Goal: Check status: Check status

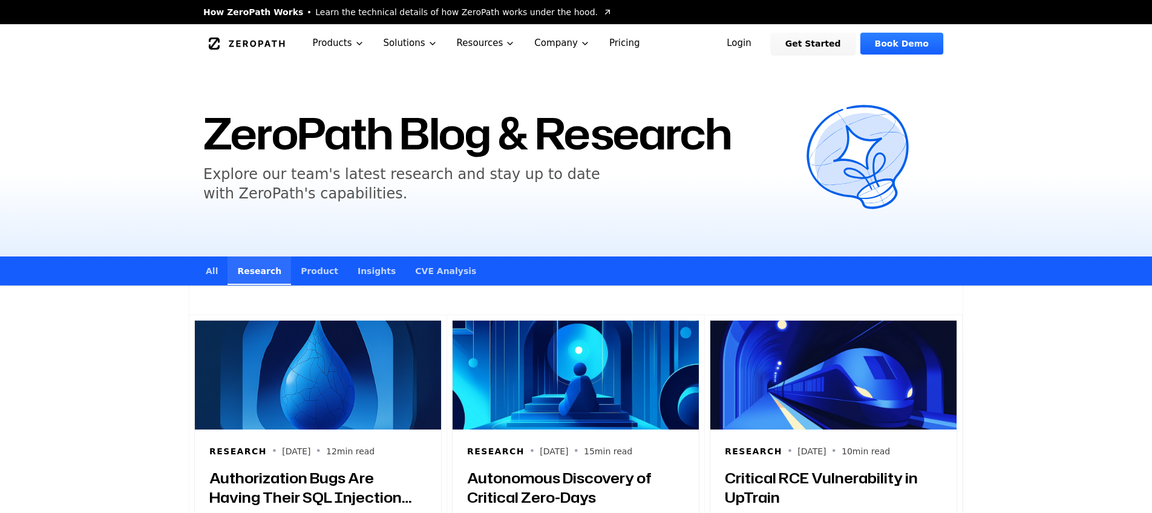
click at [750, 42] on link "Login" at bounding box center [739, 44] width 54 height 22
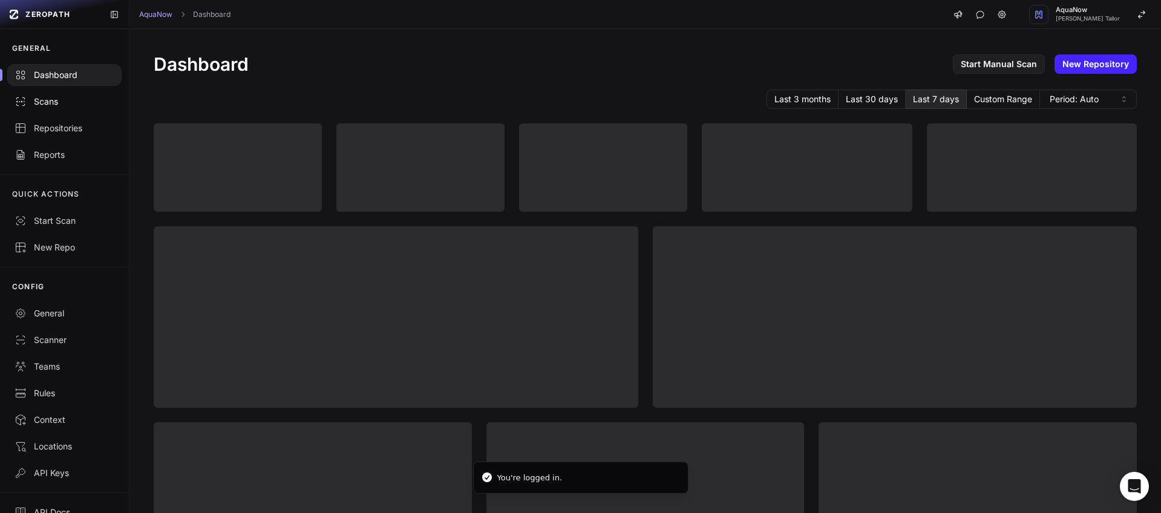
click at [63, 98] on div "Scans" at bounding box center [65, 102] width 100 height 12
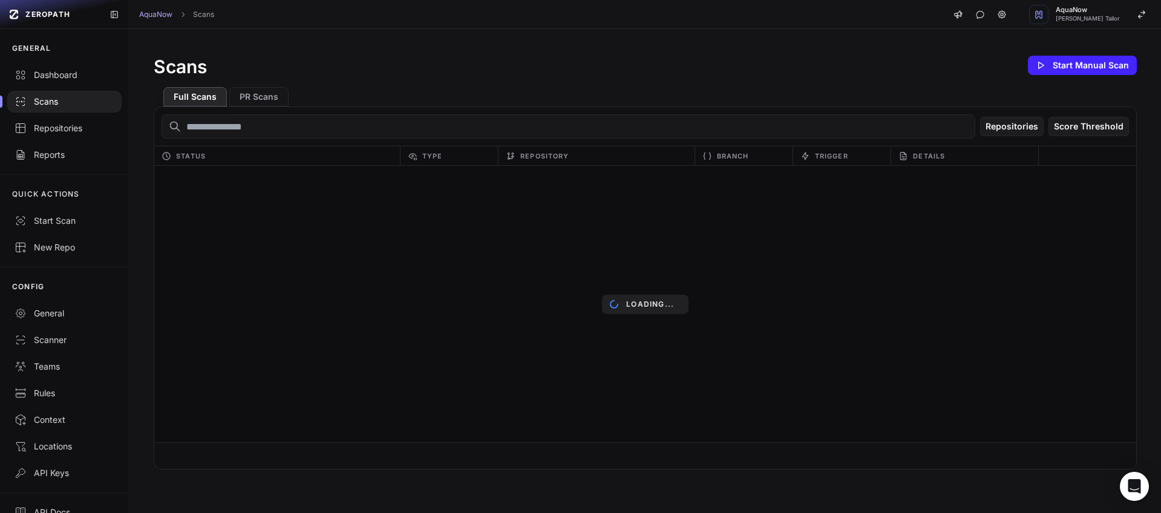
click at [302, 131] on input "text" at bounding box center [569, 126] width 814 height 24
click at [275, 105] on button "PR Scans" at bounding box center [258, 96] width 59 height 19
click at [275, 102] on button "PR Scans" at bounding box center [258, 96] width 59 height 19
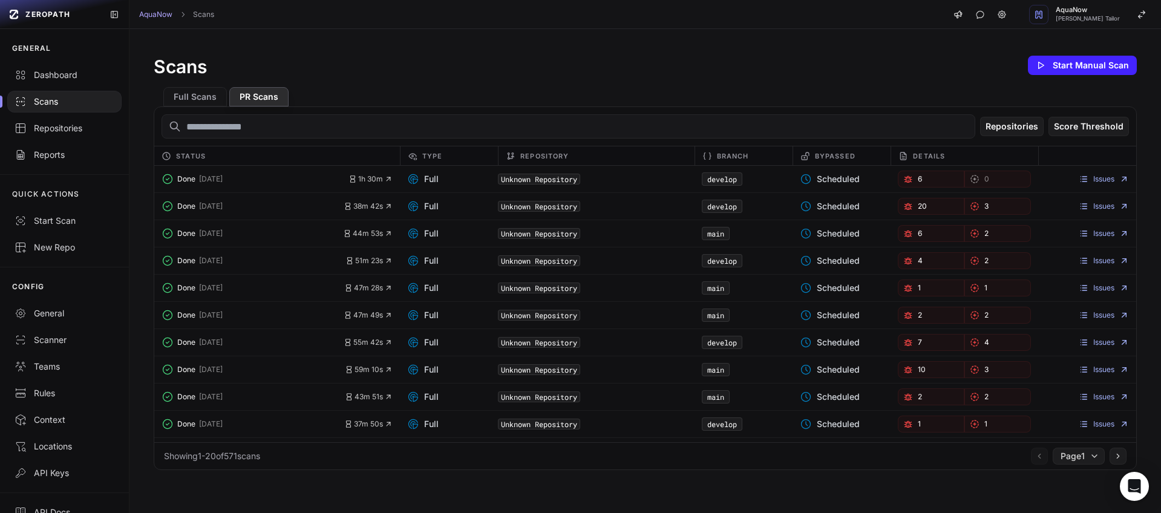
click at [274, 99] on button "PR Scans" at bounding box center [258, 96] width 59 height 19
click at [219, 97] on button "Full Scans" at bounding box center [195, 96] width 64 height 19
click at [260, 96] on button "PR Scans" at bounding box center [258, 96] width 59 height 19
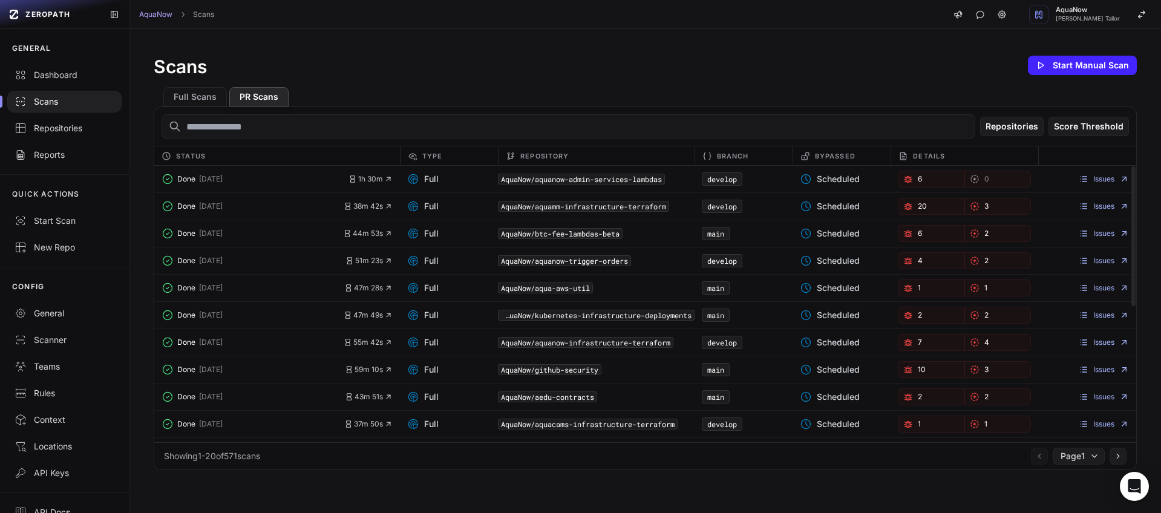
click at [272, 123] on input "text" at bounding box center [569, 126] width 814 height 24
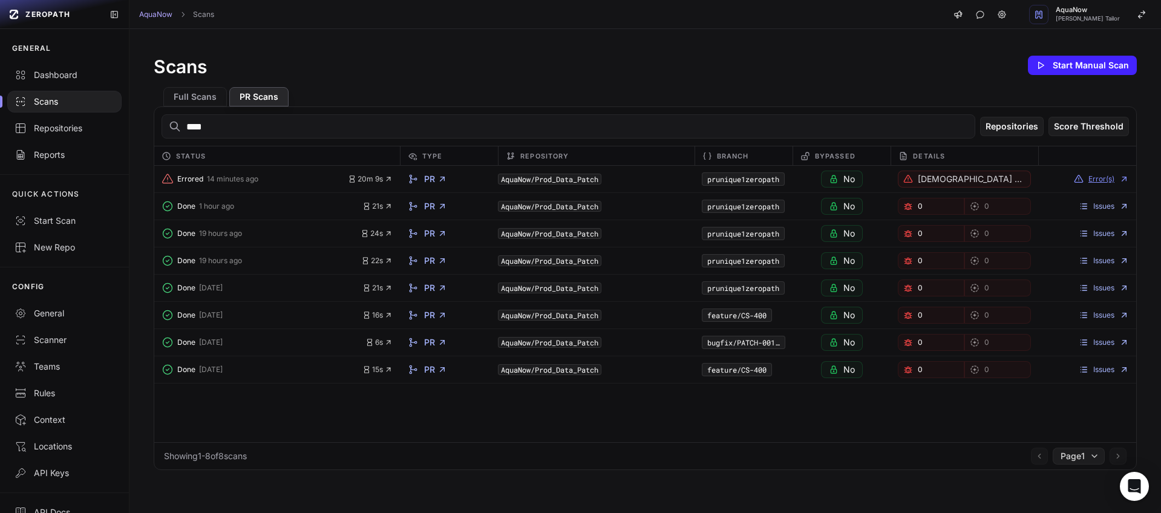
type input "****"
click at [1089, 180] on button "Error(s)" at bounding box center [1101, 179] width 55 height 10
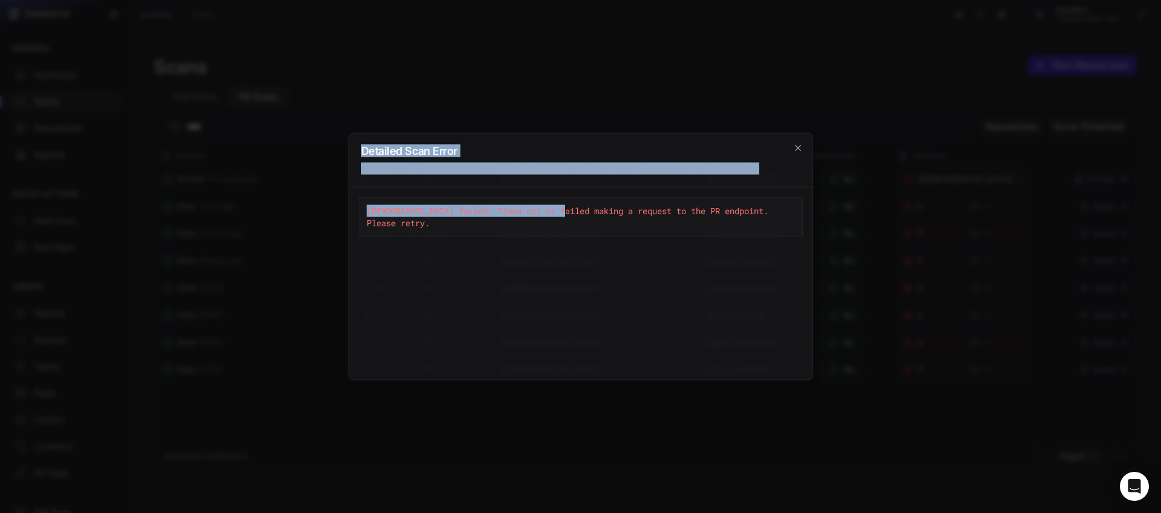
drag, startPoint x: 575, startPoint y: 213, endPoint x: 824, endPoint y: 220, distance: 249.5
click at [824, 0] on div "Detailed Scan Error The following errors occurred while attempting to initiate …" at bounding box center [580, 0] width 1161 height 0
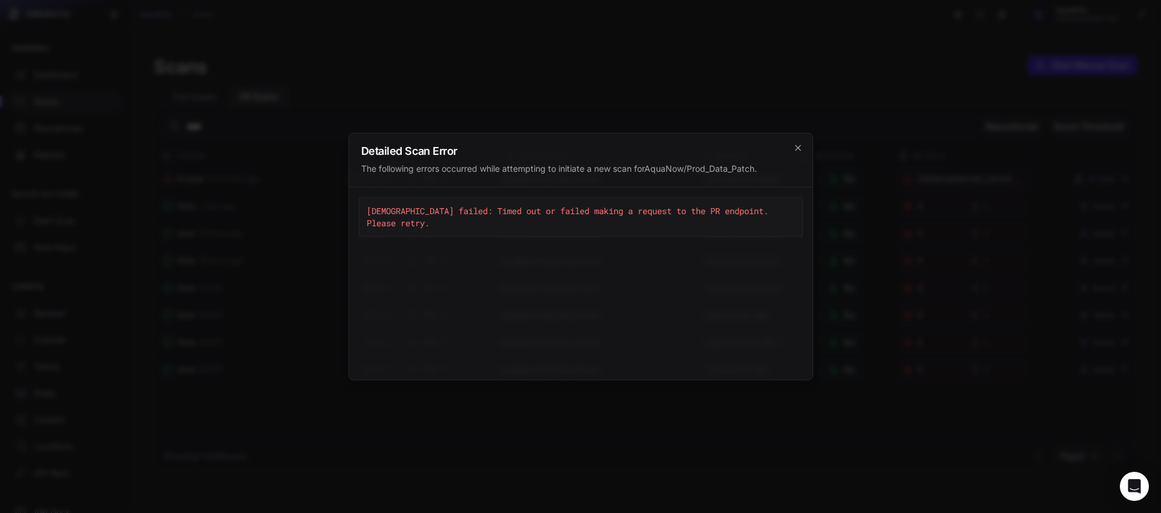
click at [551, 232] on div "[DEMOGRAPHIC_DATA] failed: Timed out or failed making a request to the PR endpo…" at bounding box center [581, 283] width 444 height 173
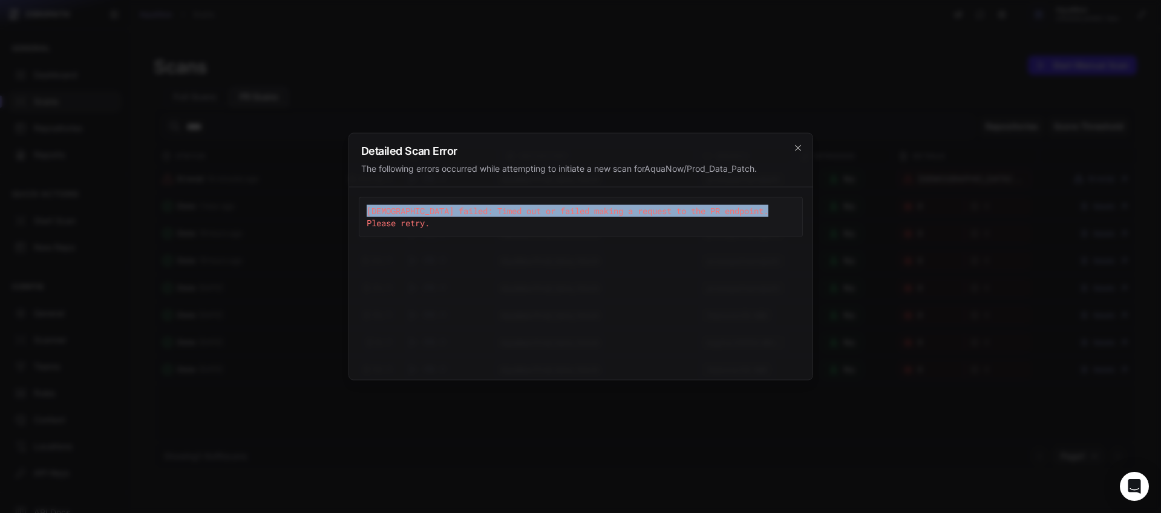
drag, startPoint x: 367, startPoint y: 208, endPoint x: 792, endPoint y: 217, distance: 424.3
click at [792, 217] on pre "[DEMOGRAPHIC_DATA] failed: Timed out or failed making a request to the PR endpo…" at bounding box center [581, 217] width 444 height 40
copy pre "[DEMOGRAPHIC_DATA] failed: Timed out or failed making a request to the PR endpo…"
click at [800, 151] on icon "cross 2," at bounding box center [798, 148] width 10 height 10
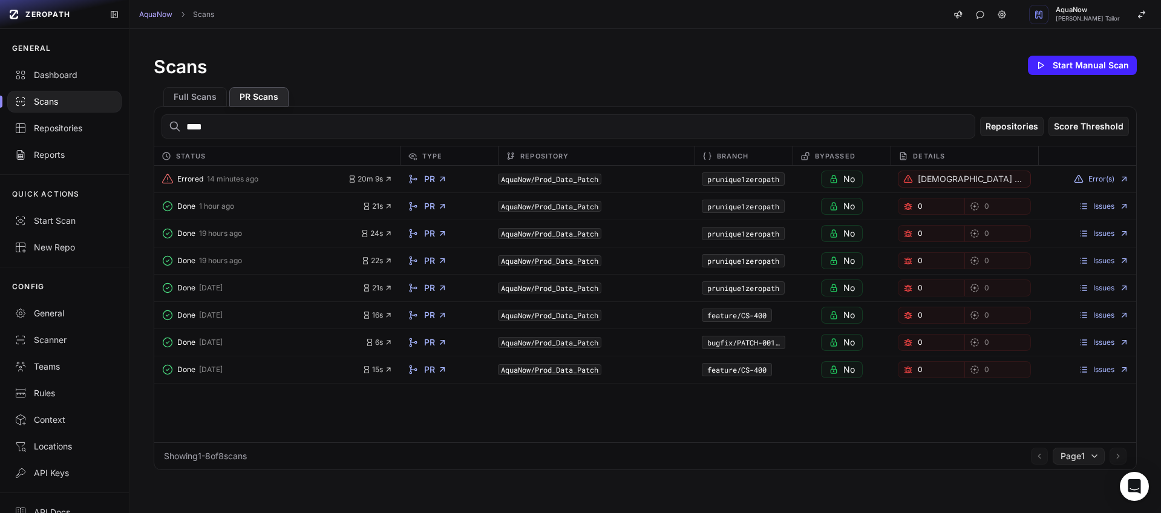
click at [297, 189] on div "Errored 14 minutes ago 20m 9s PR AquaNow/Prod_Data_Patch prunique1zeropath No S…" at bounding box center [645, 179] width 982 height 27
click at [190, 178] on span "Errored" at bounding box center [190, 179] width 26 height 10
click at [275, 182] on button "Errored 14 minutes ago" at bounding box center [255, 179] width 186 height 17
click at [1092, 180] on button "Error(s)" at bounding box center [1101, 179] width 55 height 10
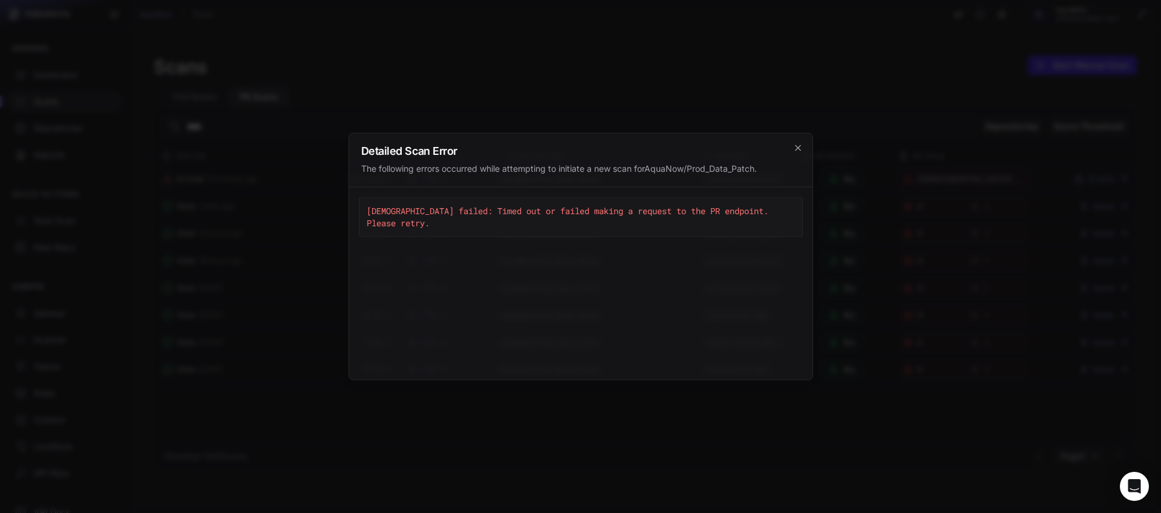
click at [796, 147] on icon "cross 2," at bounding box center [798, 148] width 10 height 10
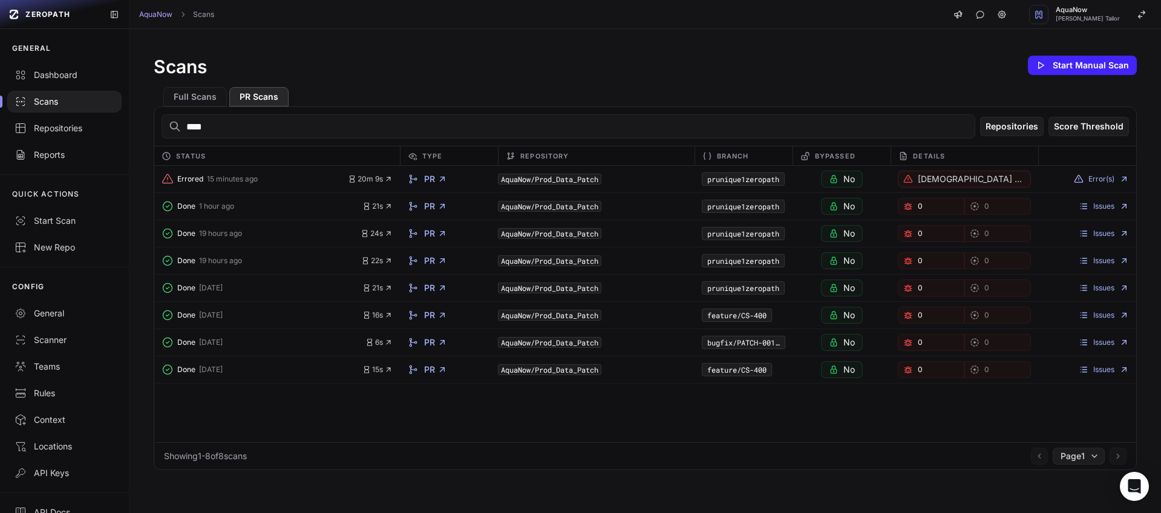
click at [301, 179] on button "Errored 15 minutes ago" at bounding box center [255, 179] width 186 height 17
click at [438, 181] on icon at bounding box center [443, 179] width 10 height 10
